Goal: Information Seeking & Learning: Check status

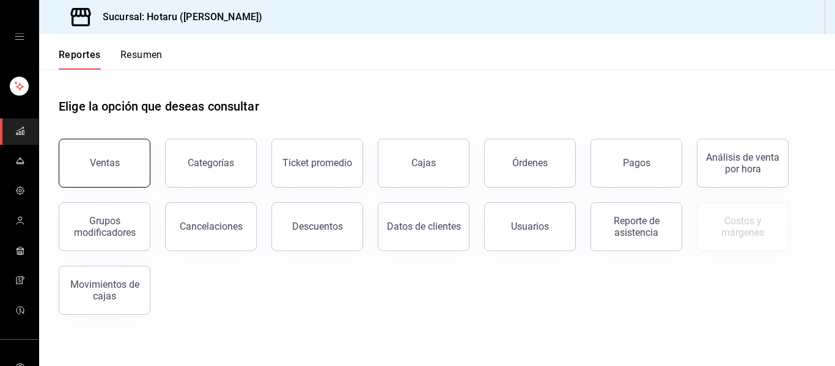
click at [81, 161] on button "Ventas" at bounding box center [105, 163] width 92 height 49
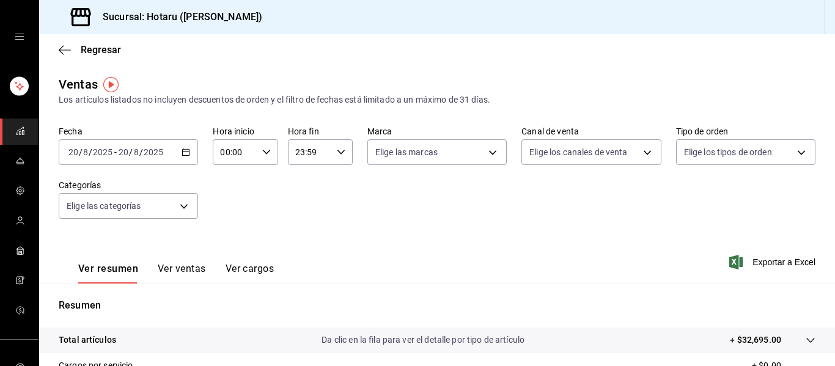
click at [19, 132] on rect "mailbox folders" at bounding box center [20, 133] width 2 height 3
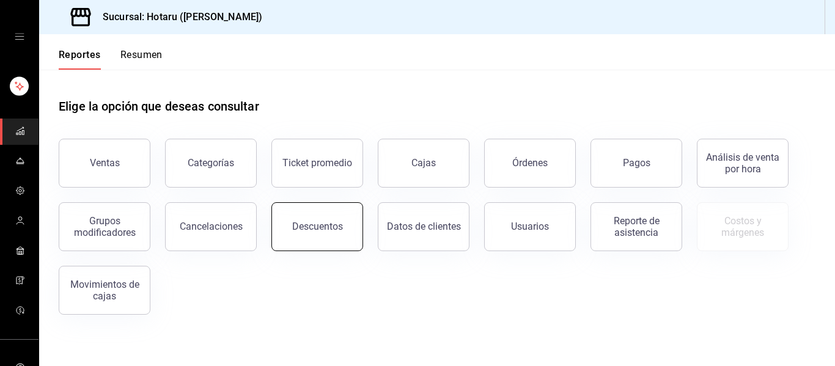
click at [335, 208] on button "Descuentos" at bounding box center [317, 226] width 92 height 49
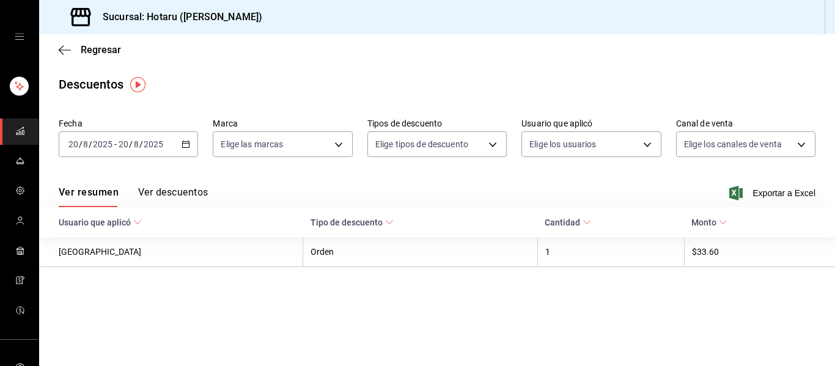
click at [188, 146] on icon "button" at bounding box center [186, 144] width 9 height 9
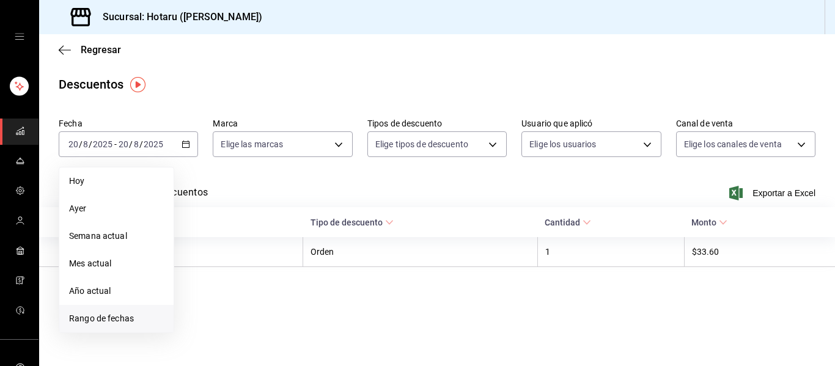
click at [125, 315] on span "Rango de fechas" at bounding box center [116, 318] width 95 height 13
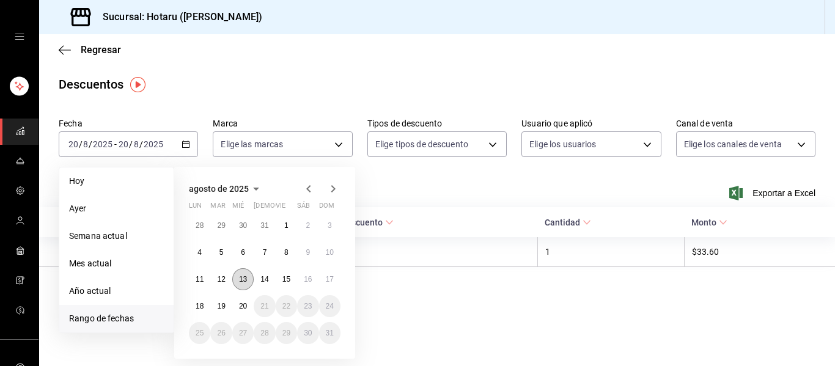
click at [241, 280] on abbr "13" at bounding box center [243, 279] width 8 height 9
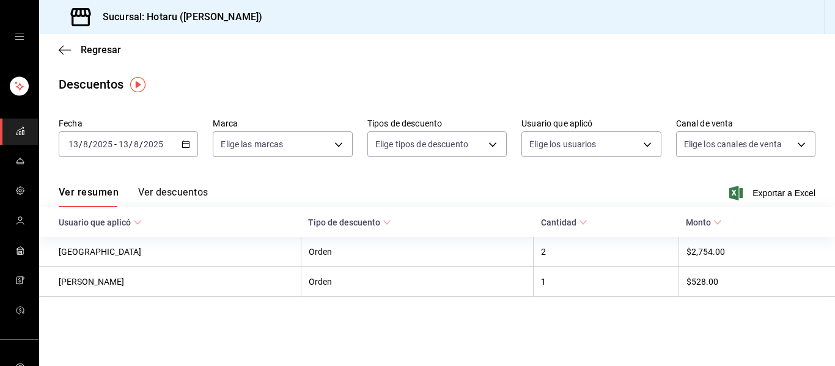
click at [188, 191] on button "Ver descuentos" at bounding box center [173, 196] width 70 height 21
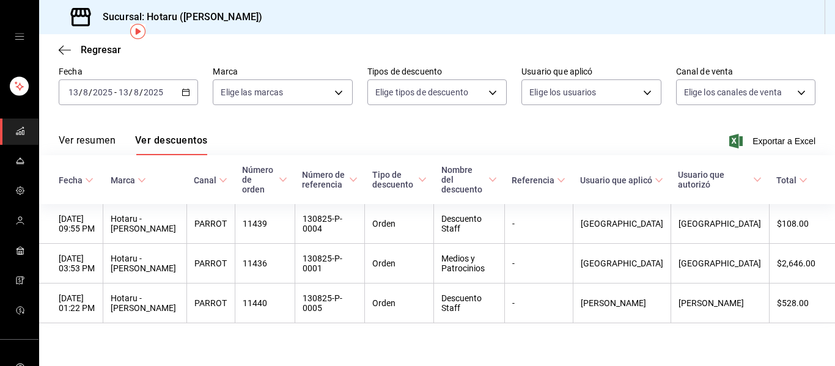
scroll to position [53, 0]
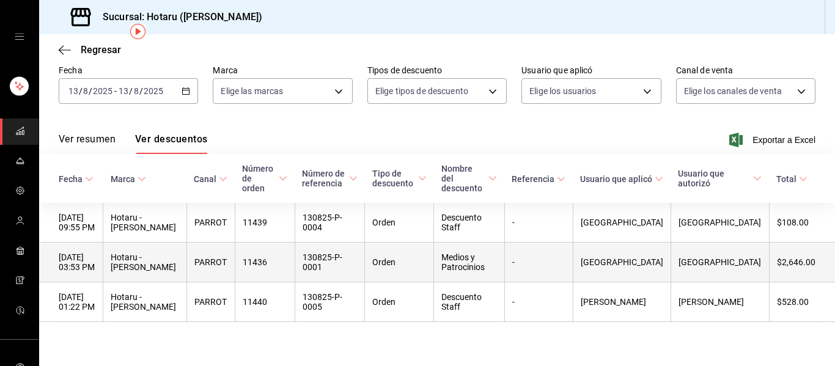
click at [615, 264] on th "[GEOGRAPHIC_DATA]" at bounding box center [622, 263] width 98 height 40
click at [799, 264] on th "$2,646.00" at bounding box center [802, 263] width 66 height 40
